Goal: Obtain resource: Obtain resource

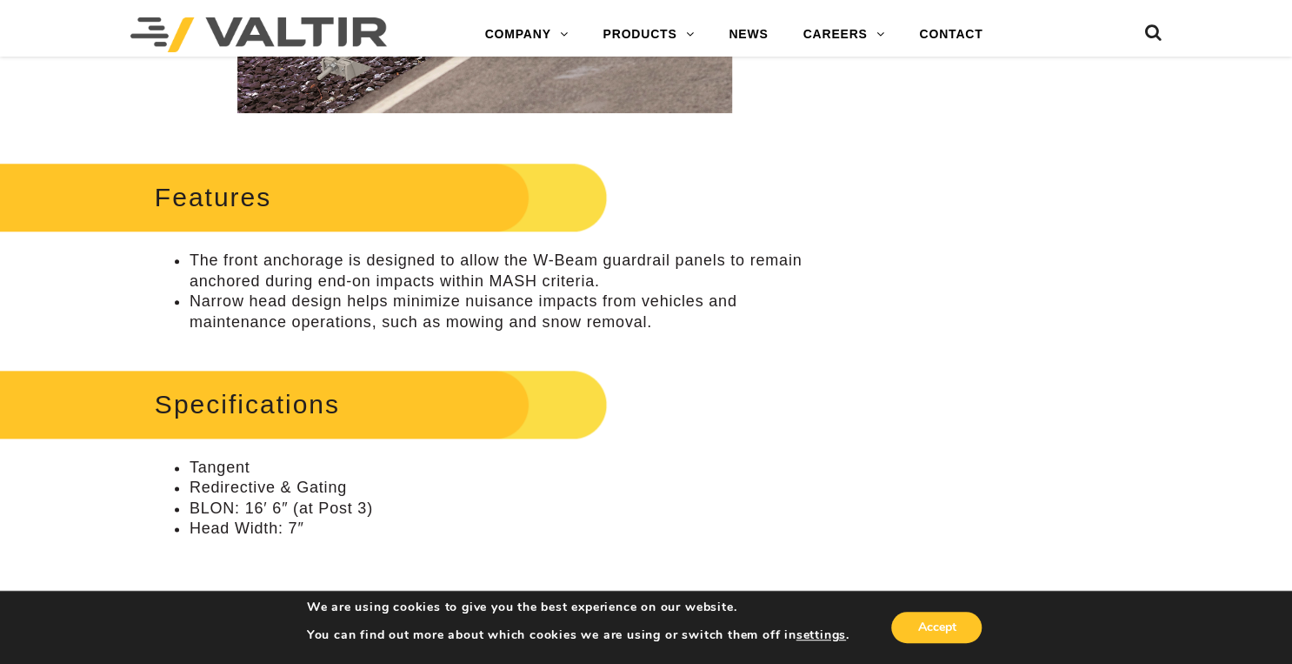
scroll to position [1044, 0]
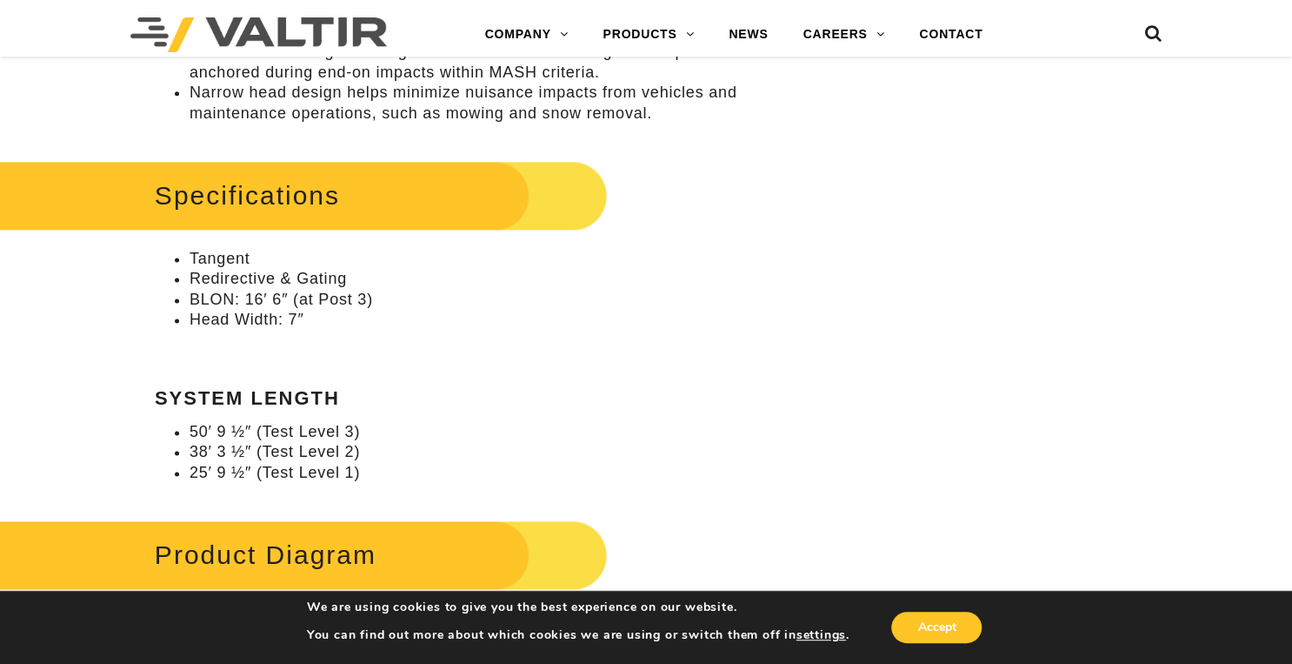
click at [256, 313] on div "Specifications Tangent Redirective & Gating BLON: 16′ 6″ (at Post 3) Head Width…" at bounding box center [485, 319] width 660 height 328
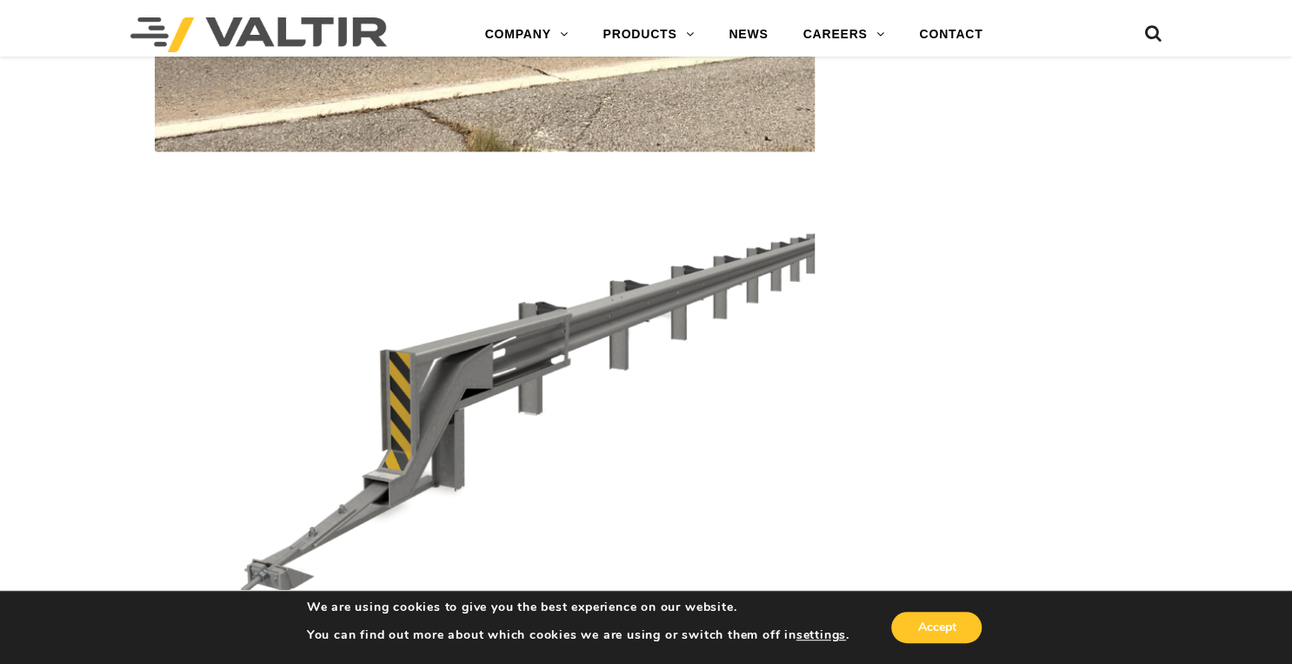
scroll to position [4871, 0]
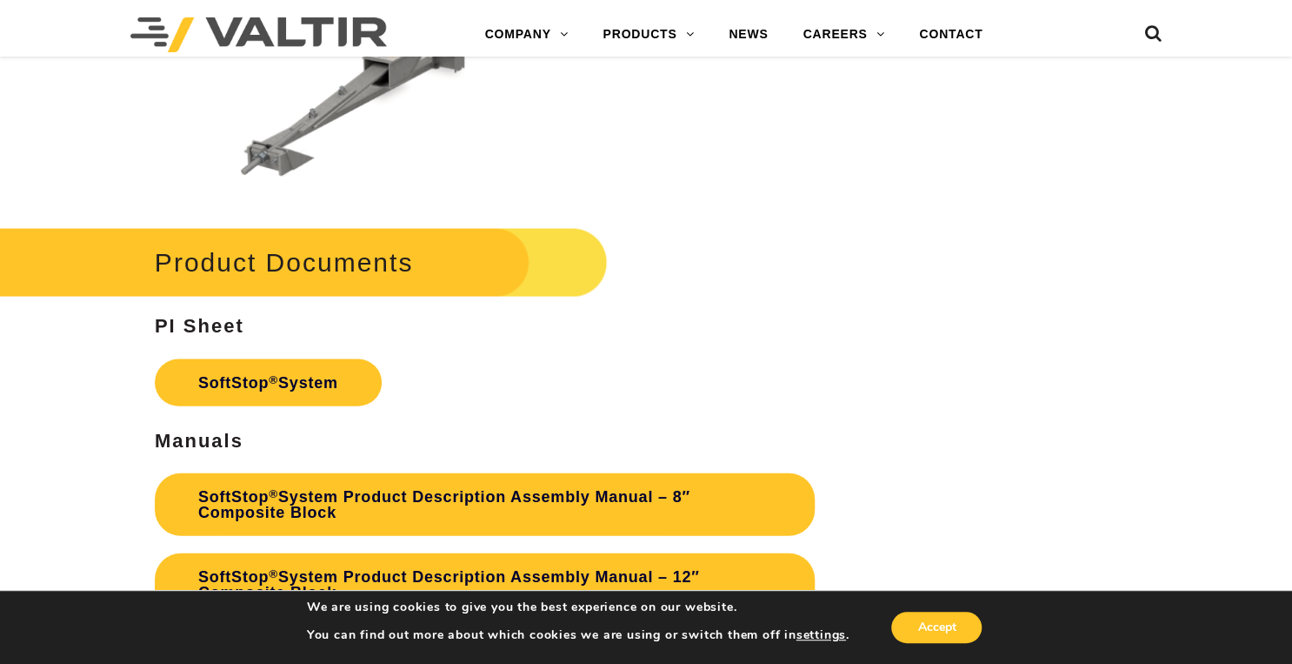
click at [170, 371] on link "SoftStop ® System" at bounding box center [268, 382] width 227 height 47
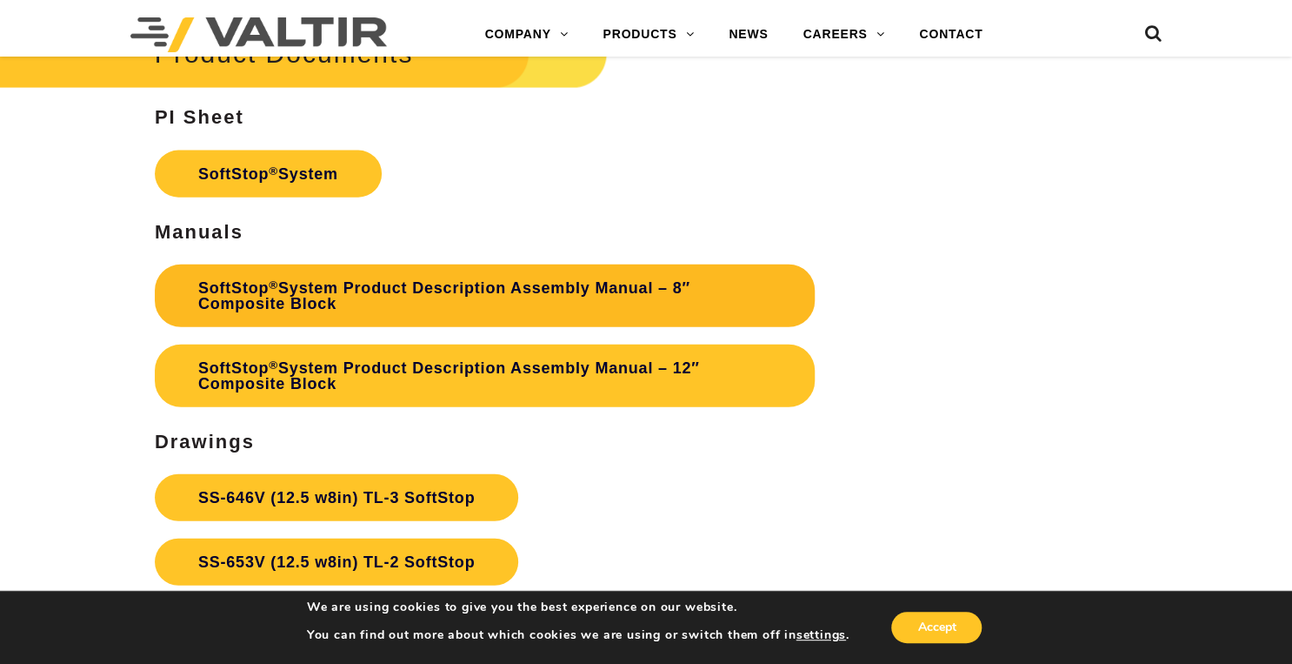
click at [703, 304] on link "SoftStop ® System Product Description Assembly Manual – 8″ Composite Block" at bounding box center [485, 295] width 660 height 63
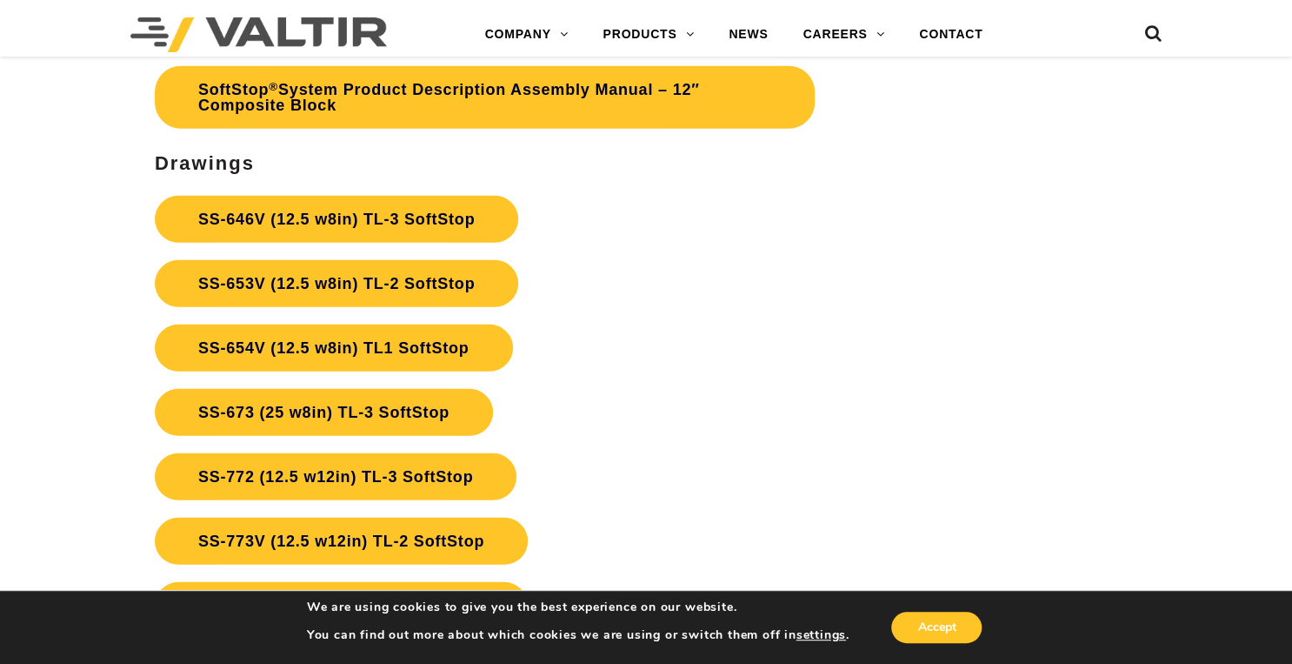
scroll to position [5149, 0]
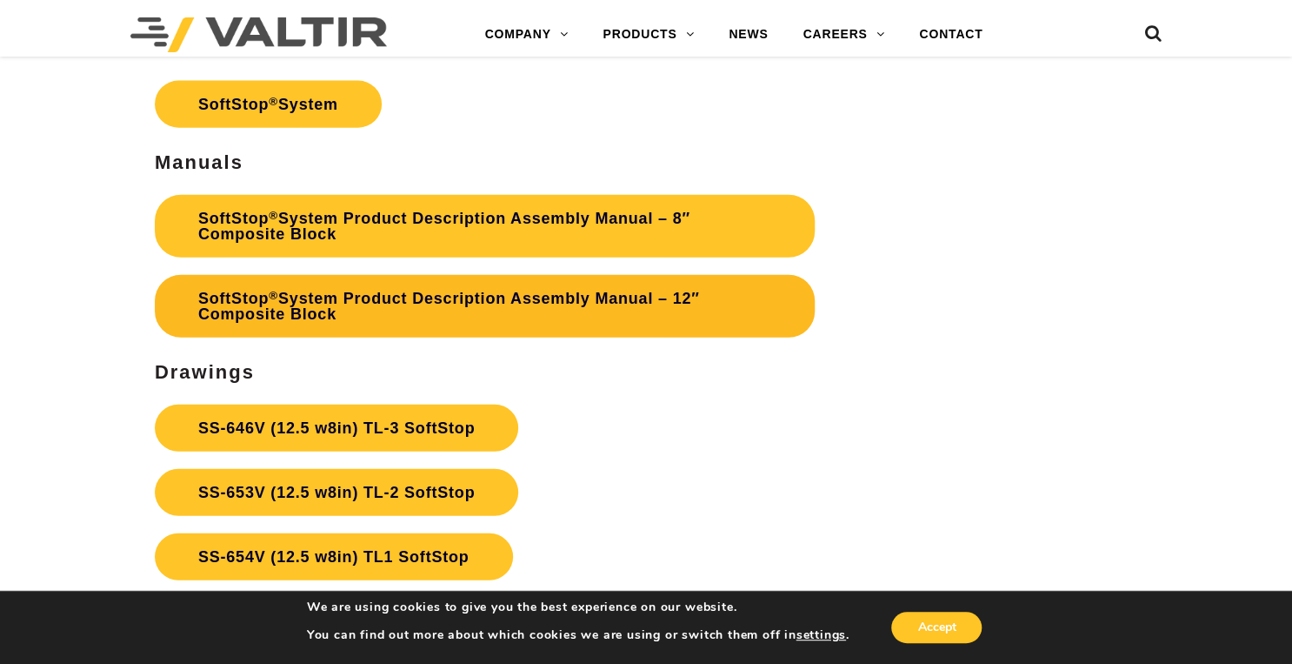
click at [338, 301] on link "SoftStop ® System Product Description Assembly Manual – 12″ Composite Block" at bounding box center [485, 306] width 660 height 63
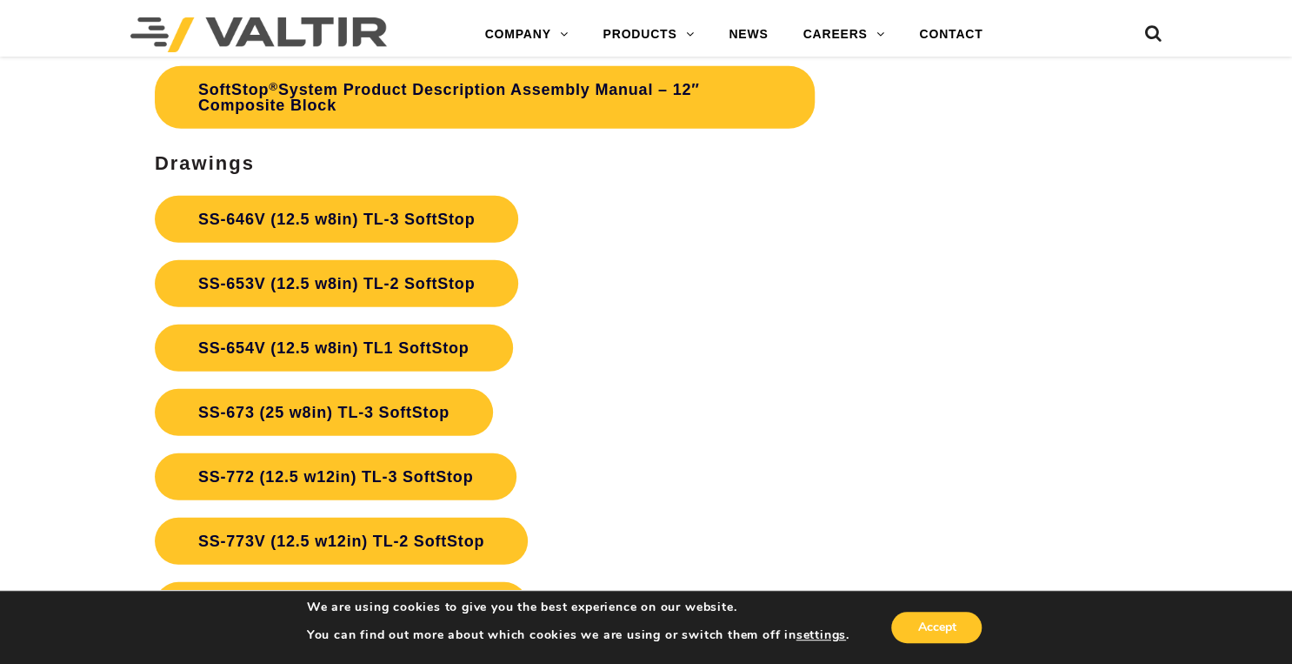
scroll to position [5427, 0]
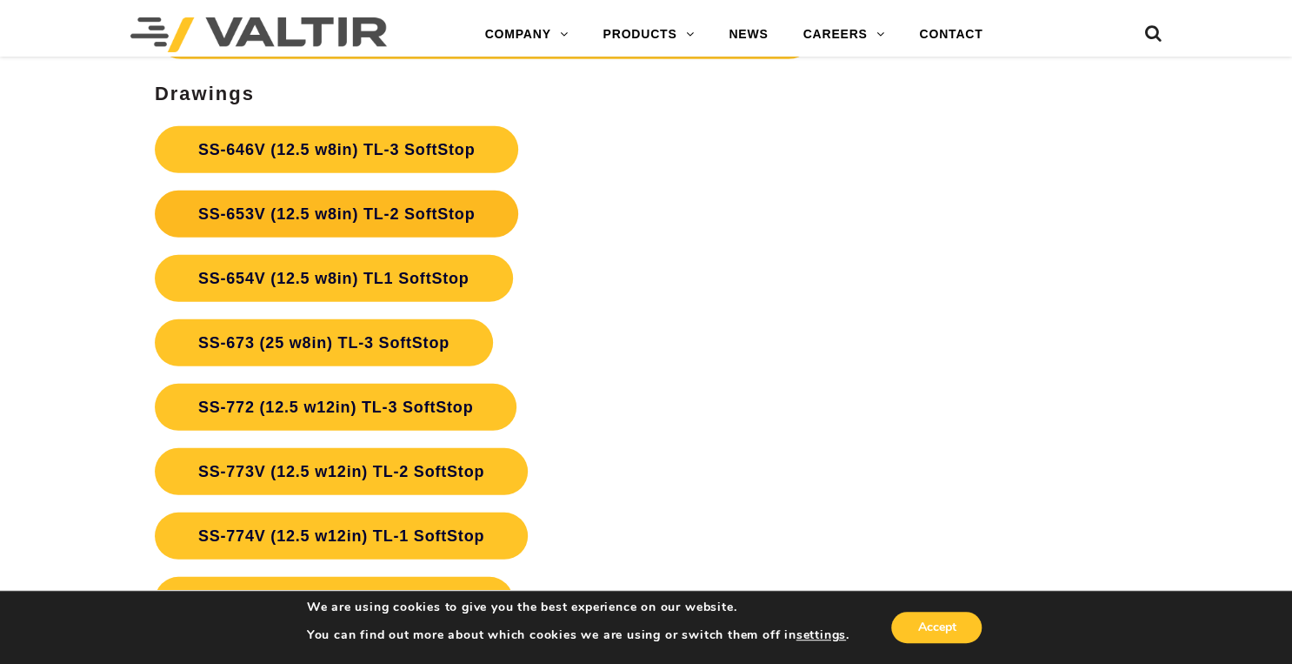
click at [425, 209] on link "SS-653V (12.5 w8in) TL-2 SoftStop" at bounding box center [337, 213] width 364 height 47
